Goal: Find specific page/section: Find specific page/section

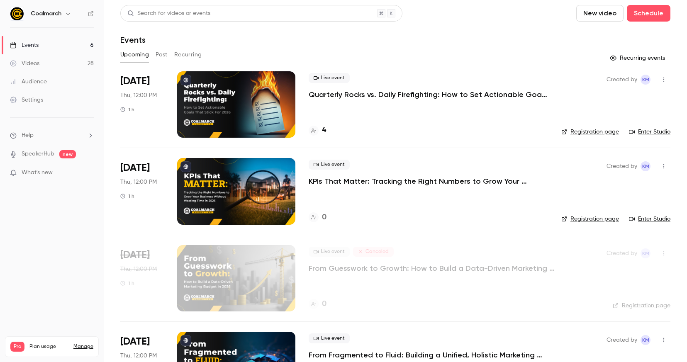
click at [317, 129] on div at bounding box center [314, 131] width 10 height 10
